Goal: Find specific page/section: Find specific page/section

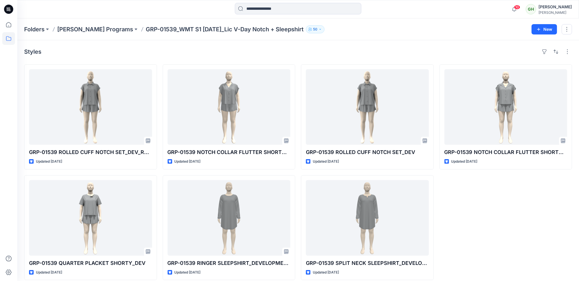
click at [9, 7] on icon at bounding box center [8, 9] width 9 height 9
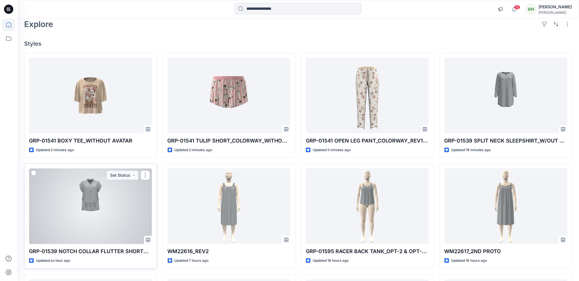
scroll to position [43, 0]
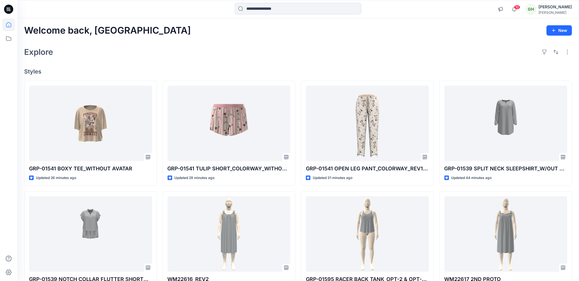
click at [364, 54] on div "Explore" at bounding box center [298, 52] width 548 height 14
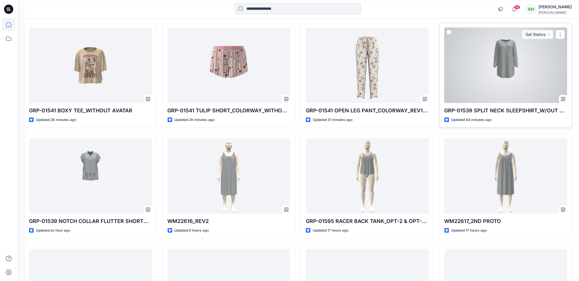
scroll to position [43, 0]
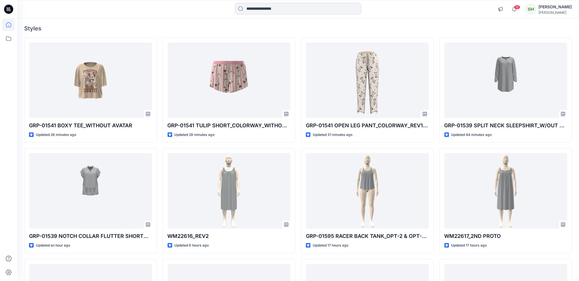
click at [312, 8] on input at bounding box center [298, 8] width 126 height 11
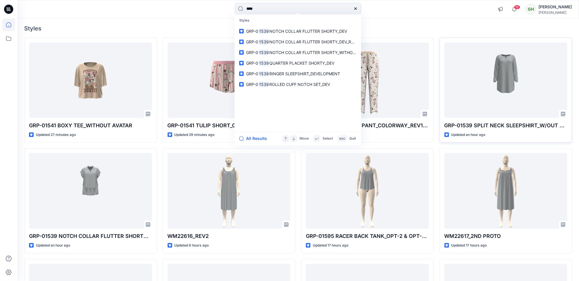
type input "****"
click at [401, 21] on div "Welcome back, Gayan New Explore Styles GRP-01541 BOXY TEE_WITHOUT AVATAR Update…" at bounding box center [298, 183] width 562 height 416
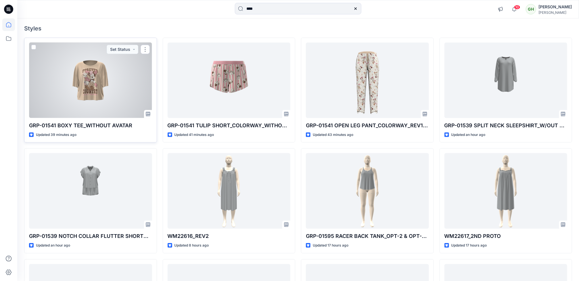
click at [91, 96] on div at bounding box center [90, 81] width 123 height 76
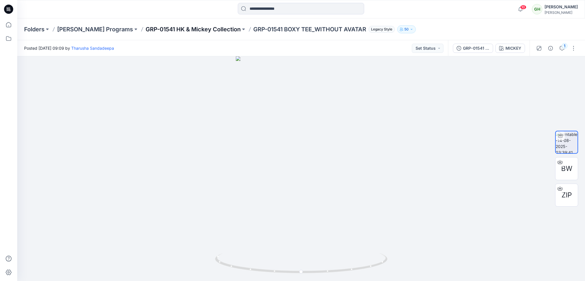
click at [210, 29] on p "GRP-01541 HK & Mickey Collection" at bounding box center [193, 29] width 95 height 8
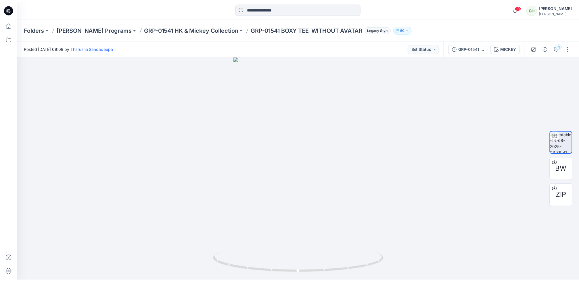
scroll to position [43, 0]
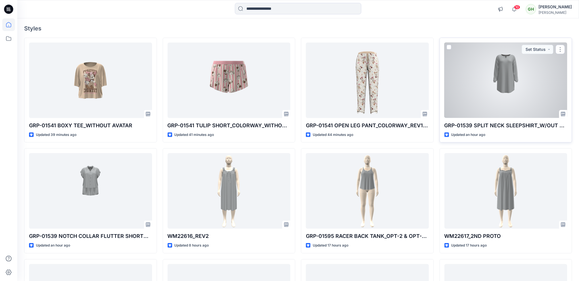
click at [489, 86] on div at bounding box center [505, 81] width 123 height 76
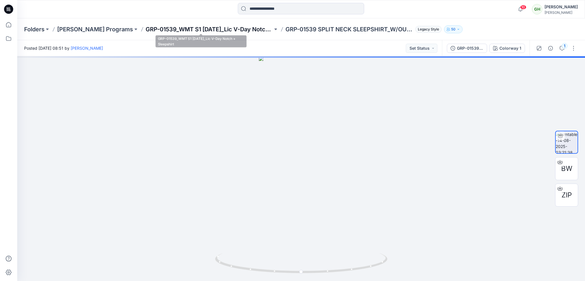
click at [212, 29] on p "GRP-01539_WMT S1 [DATE]_Lic V-Day Notch + Sleepshirt" at bounding box center [209, 29] width 127 height 8
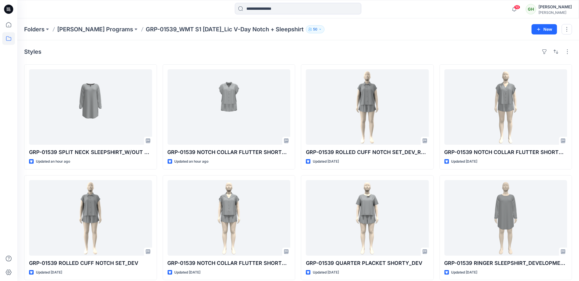
click at [4, 10] on icon at bounding box center [8, 9] width 9 height 9
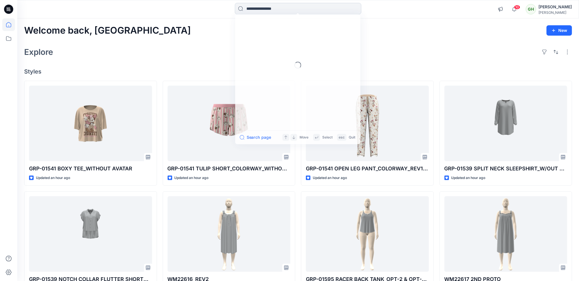
click at [275, 10] on input at bounding box center [298, 8] width 126 height 11
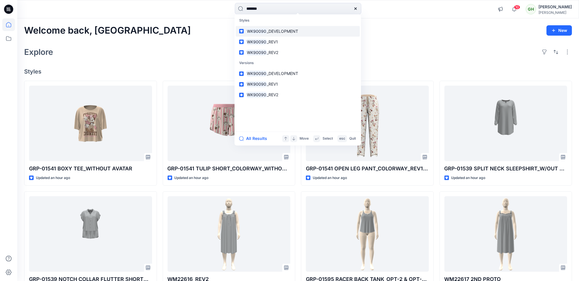
type input "*******"
click at [279, 28] on p "WK90090 _DEVELOPMENT" at bounding box center [272, 31] width 52 height 6
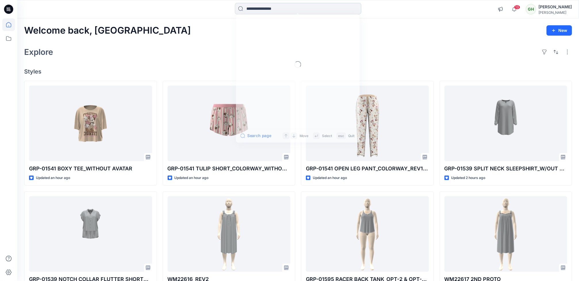
click at [260, 10] on input at bounding box center [298, 8] width 126 height 11
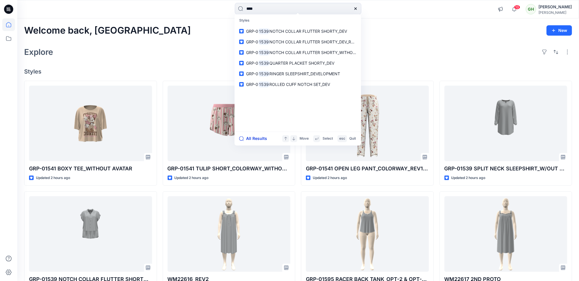
type input "****"
click at [249, 140] on button "All Results" at bounding box center [255, 138] width 32 height 7
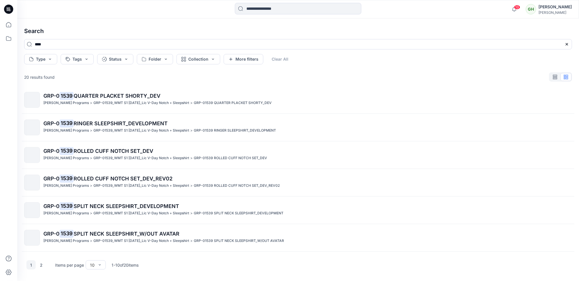
scroll to position [113, 0]
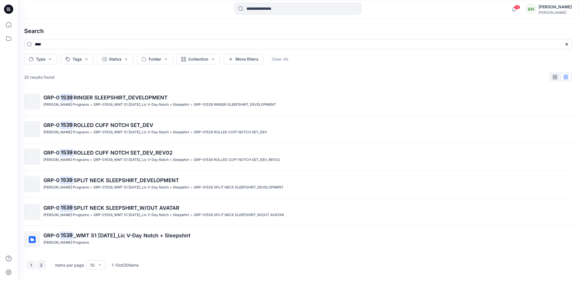
click at [42, 266] on button "2" at bounding box center [41, 264] width 9 height 9
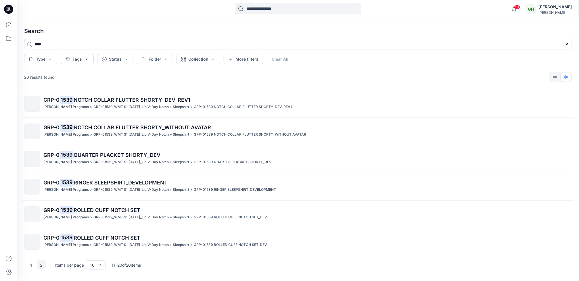
scroll to position [0, 0]
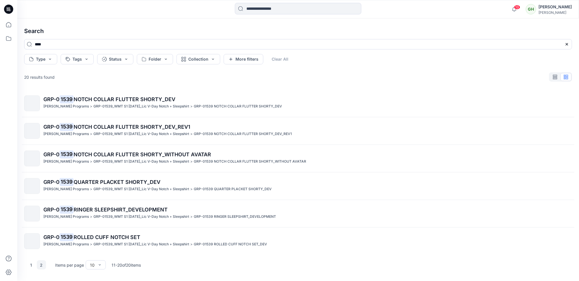
click at [60, 264] on p "Items per page" at bounding box center [69, 265] width 29 height 6
